Goal: Information Seeking & Learning: Learn about a topic

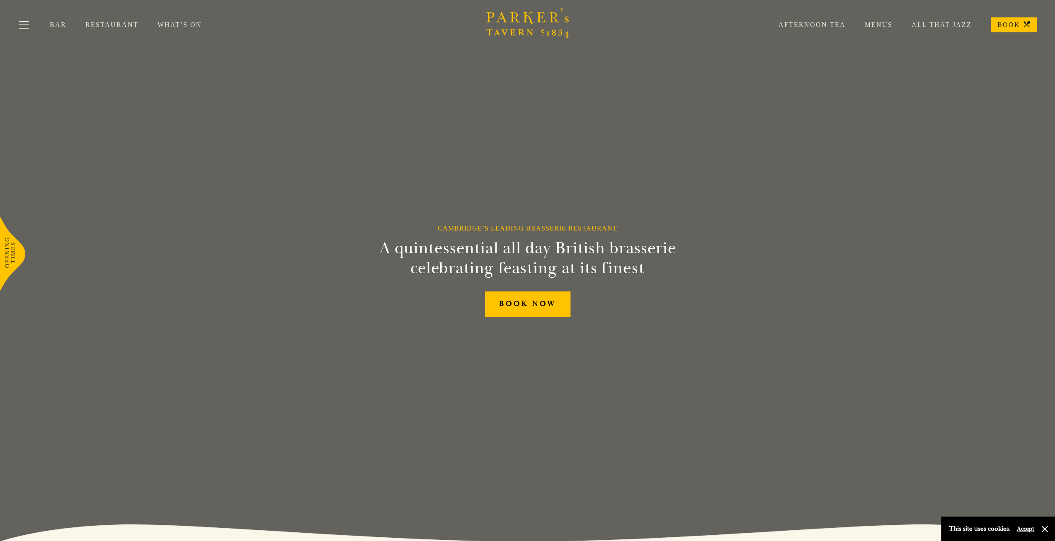
click at [887, 23] on link "Menus" at bounding box center [869, 25] width 47 height 8
click at [880, 23] on link "Menus" at bounding box center [869, 25] width 47 height 8
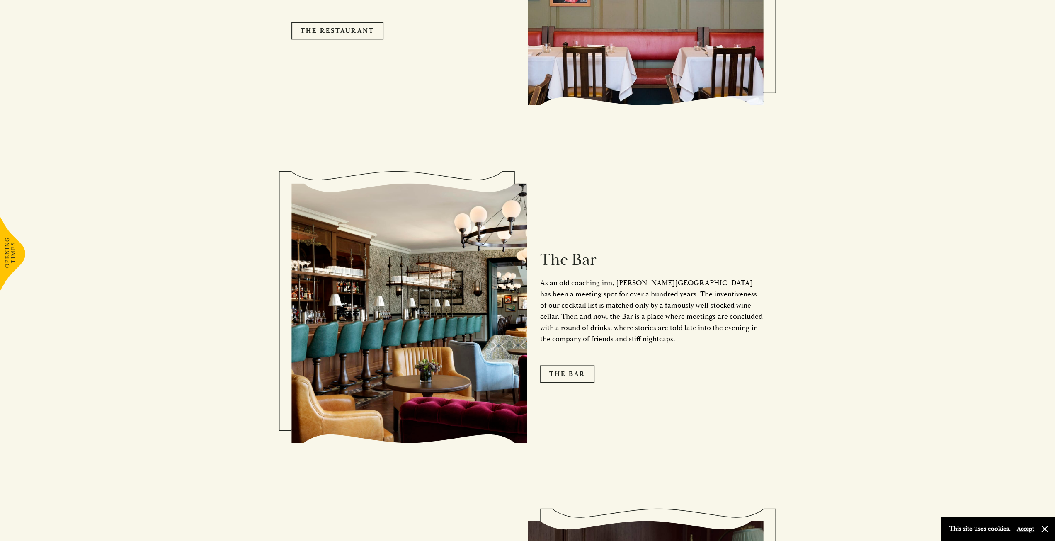
scroll to position [1161, 0]
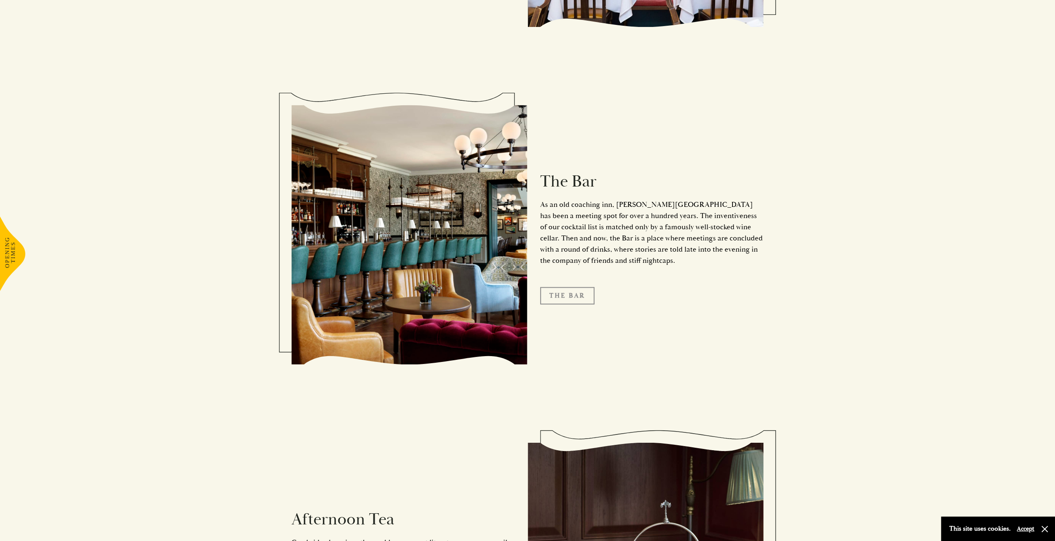
click at [576, 287] on link "The Bar" at bounding box center [567, 295] width 54 height 17
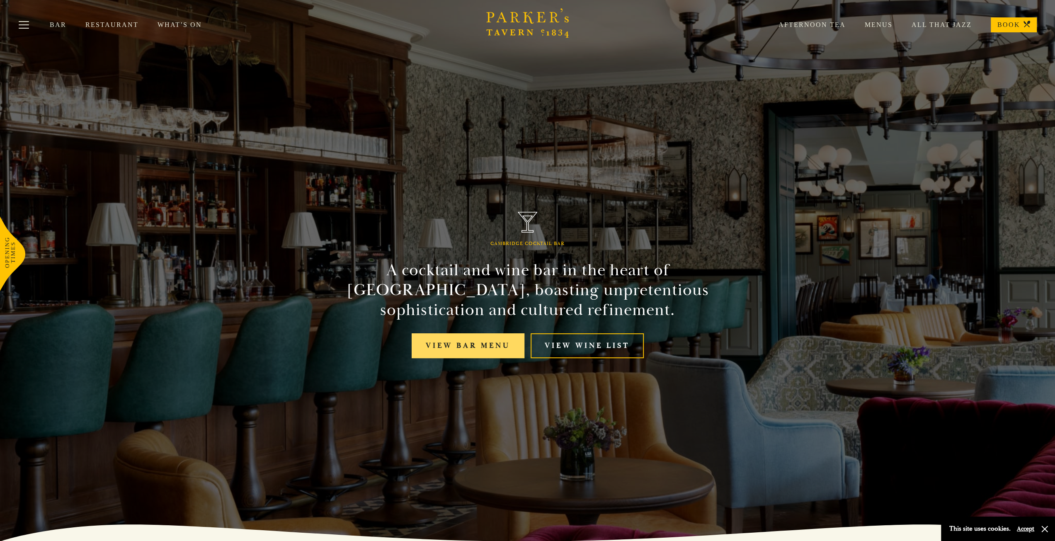
click at [503, 350] on link "View bar menu" at bounding box center [468, 345] width 113 height 25
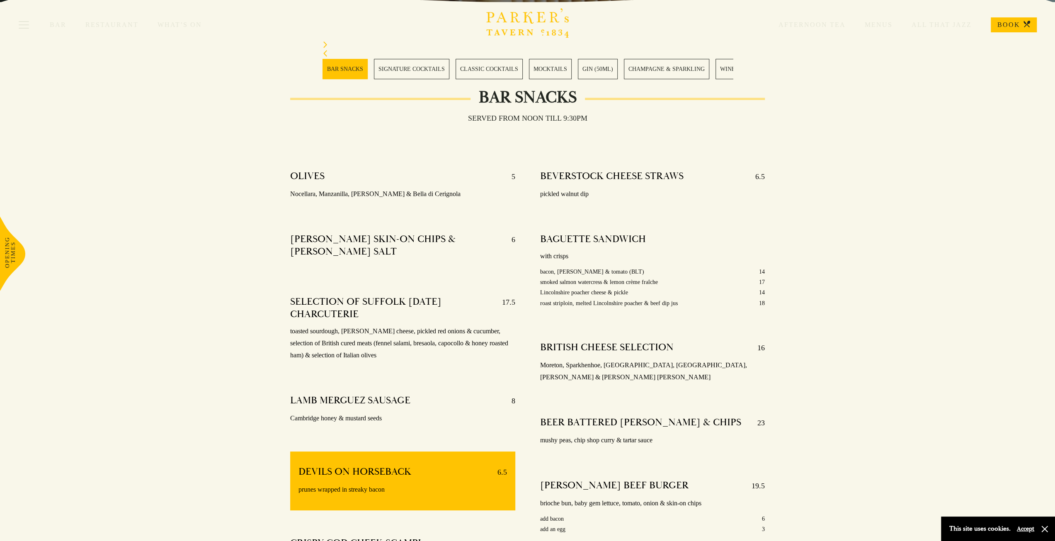
scroll to position [249, 0]
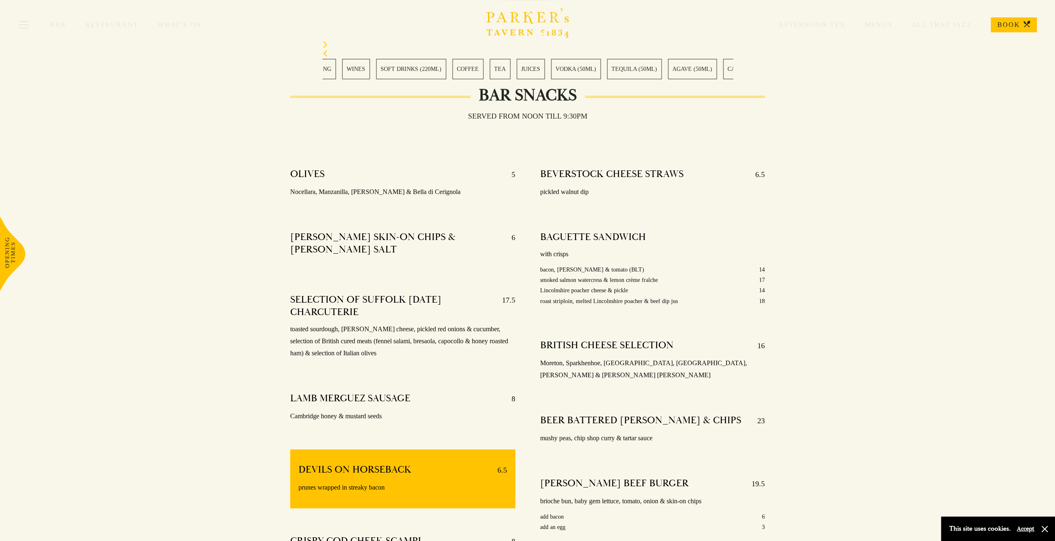
click at [323, 68] on link "CHAMPAGNE & SPARKLING" at bounding box center [292, 69] width 85 height 20
click at [431, 74] on link "TEQUILA (50ML)" at bounding box center [458, 69] width 55 height 20
click at [615, 70] on link "RUM (50ML)" at bounding box center [625, 69] width 42 height 20
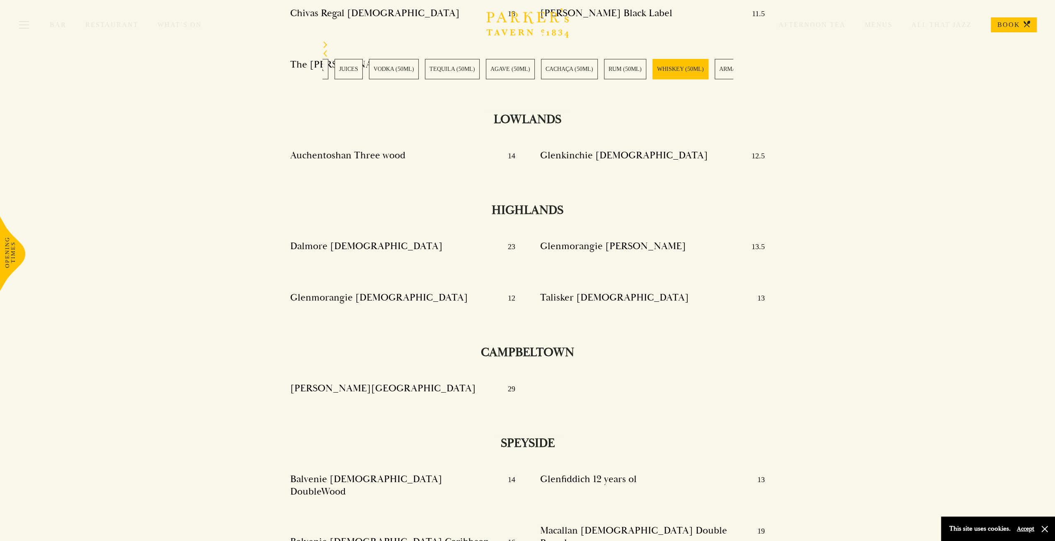
scroll to position [7239, 0]
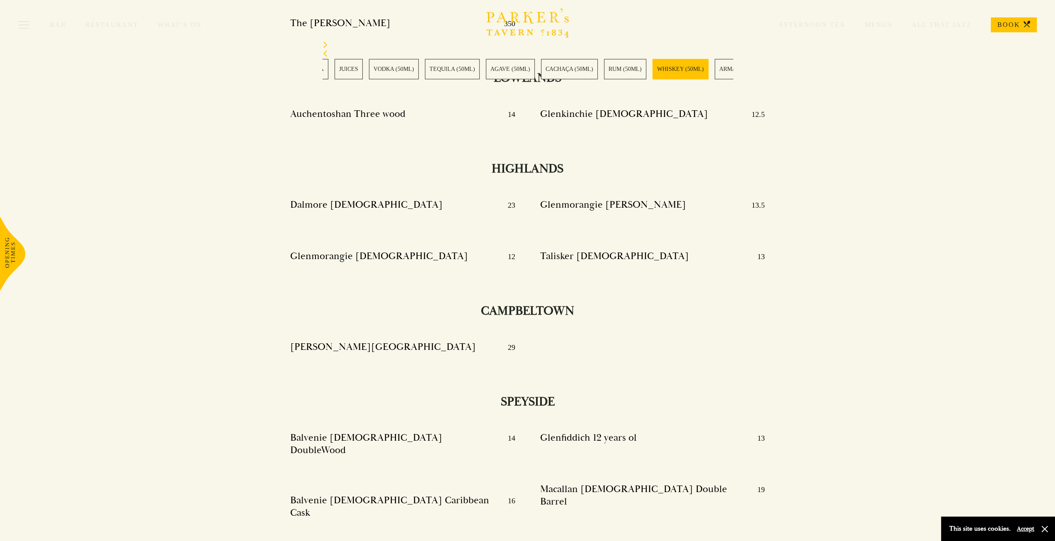
click at [610, 66] on link "RUM (50ML)" at bounding box center [625, 69] width 42 height 20
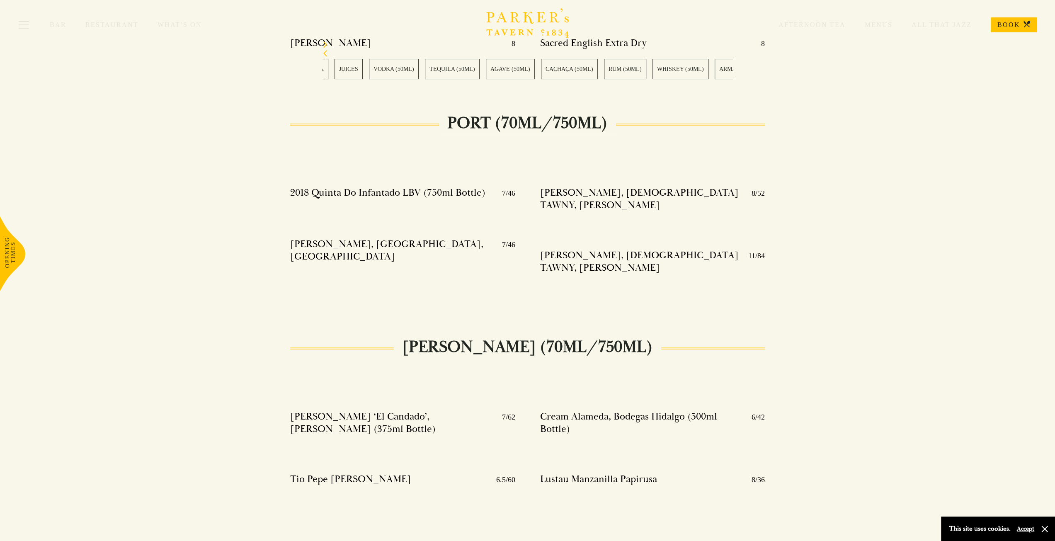
scroll to position [9768, 0]
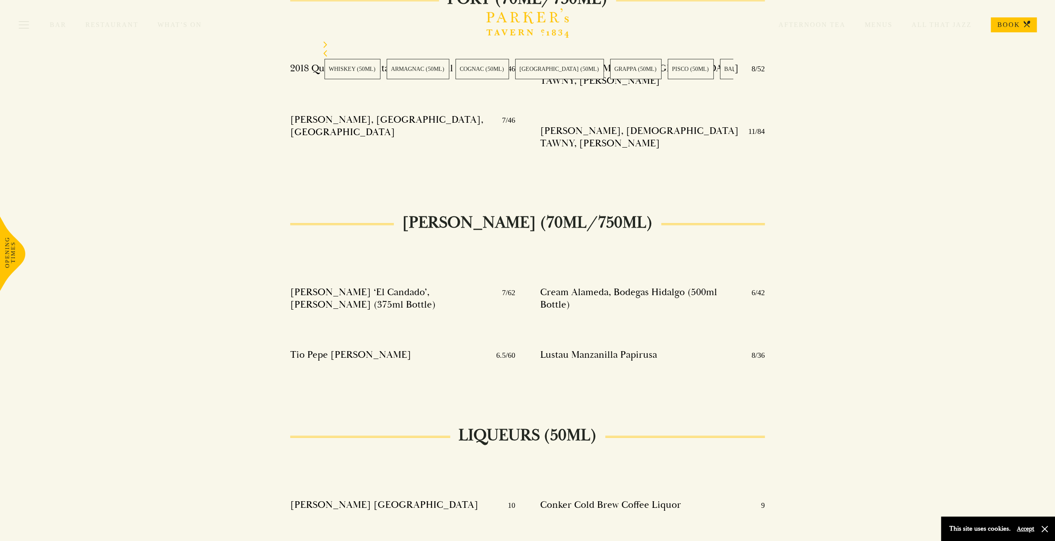
click at [325, 71] on link "WHISKEY (50ML)" at bounding box center [352, 69] width 56 height 20
click at [382, 74] on link "PISCO (50ML)" at bounding box center [405, 69] width 46 height 20
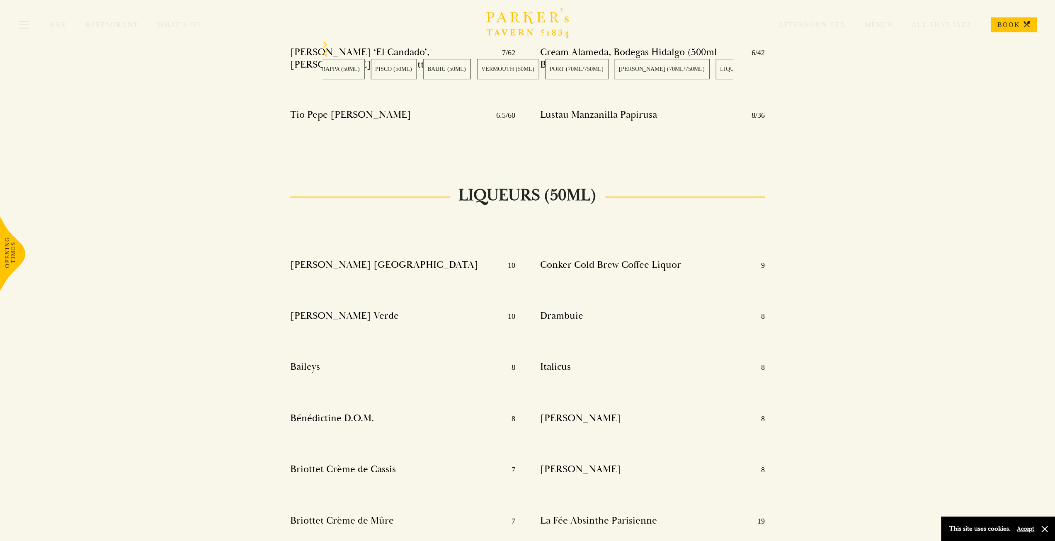
scroll to position [10058, 0]
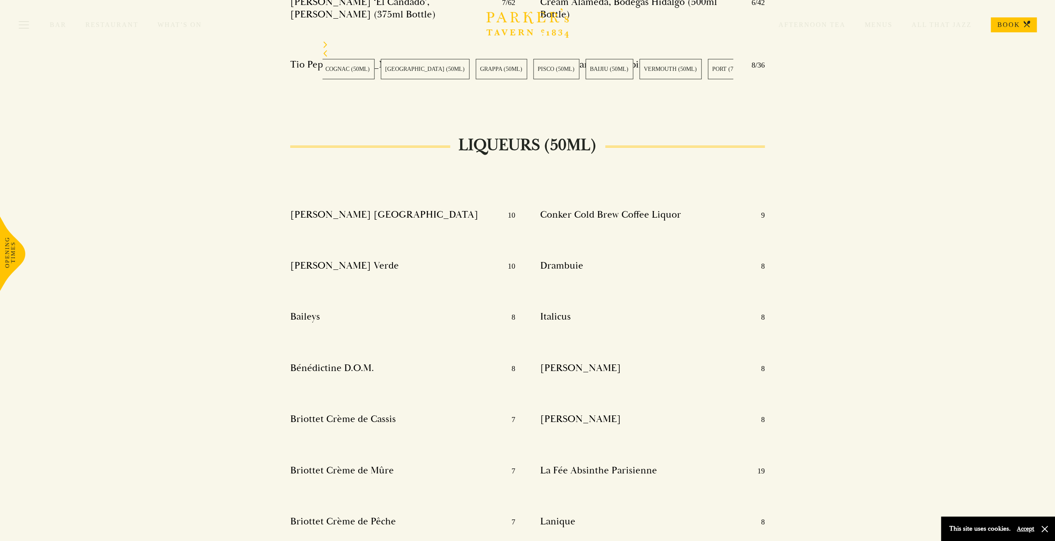
click at [708, 60] on link "PORT (70ML/750ML)" at bounding box center [739, 69] width 63 height 20
click at [631, 69] on link "[GEOGRAPHIC_DATA] (50ML)" at bounding box center [650, 69] width 89 height 20
click at [415, 69] on link "RUM (50ML)" at bounding box center [417, 69] width 42 height 20
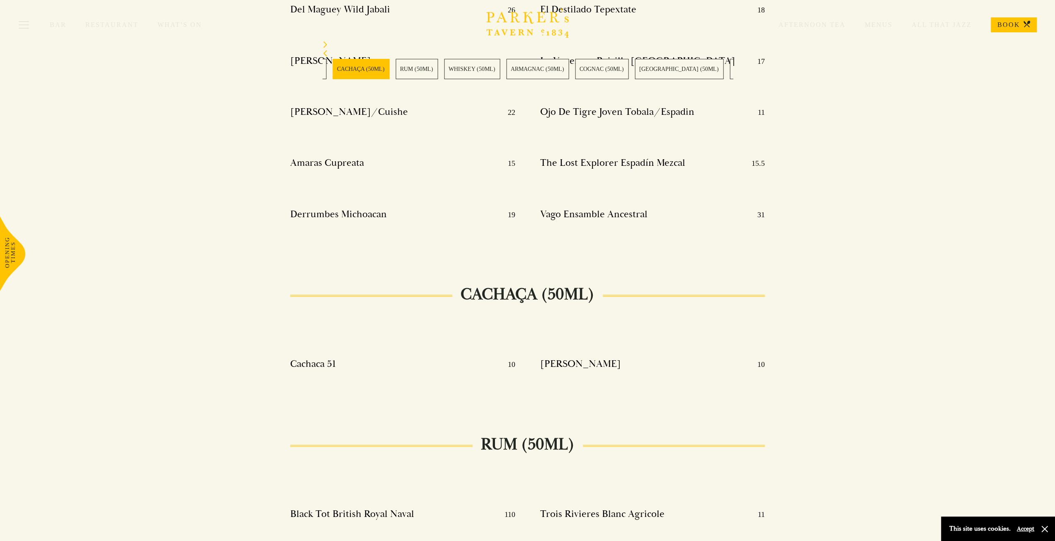
scroll to position [6119, 0]
